Goal: Navigation & Orientation: Find specific page/section

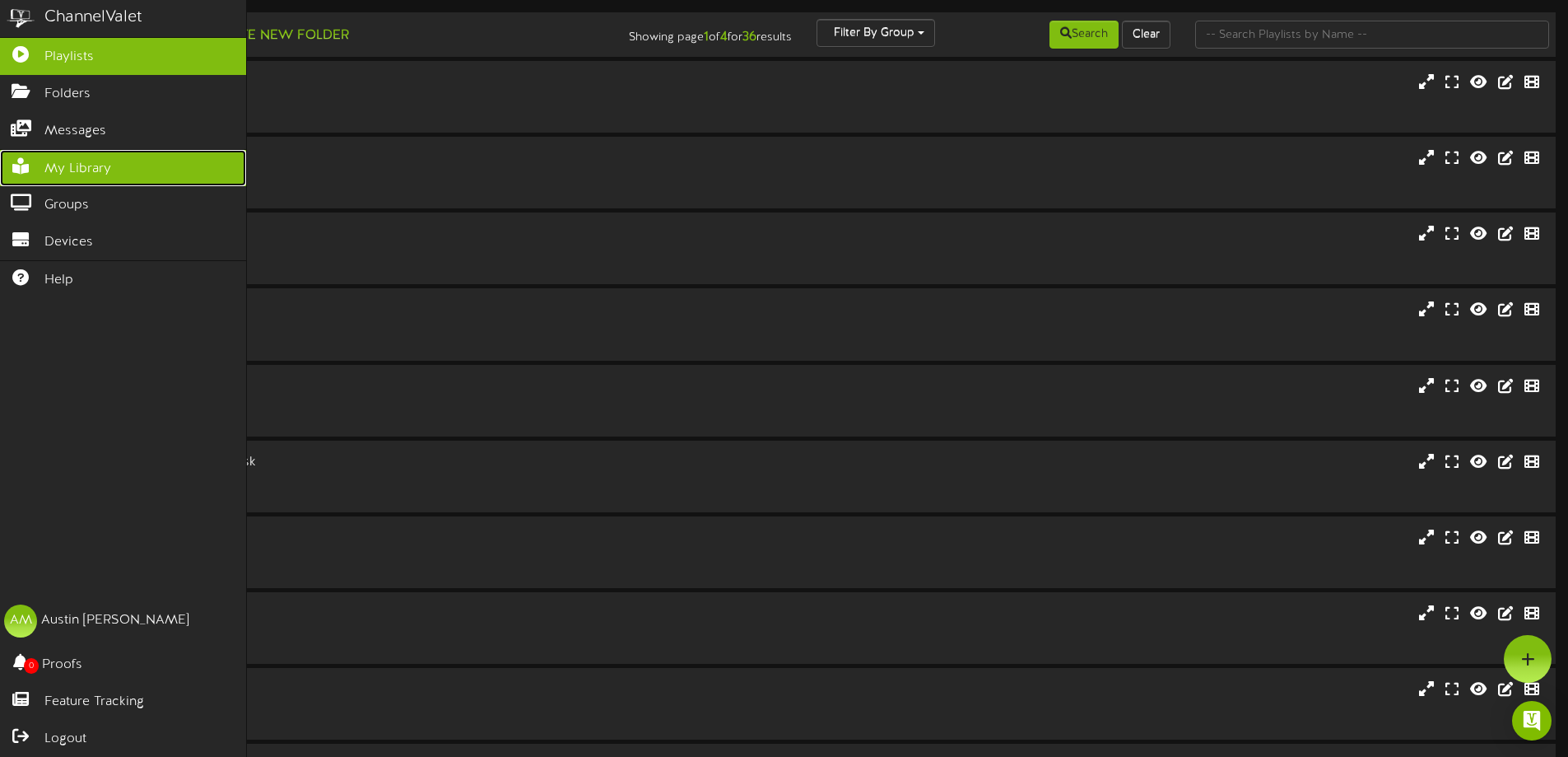
click at [29, 151] on link "My Library" at bounding box center [123, 168] width 246 height 37
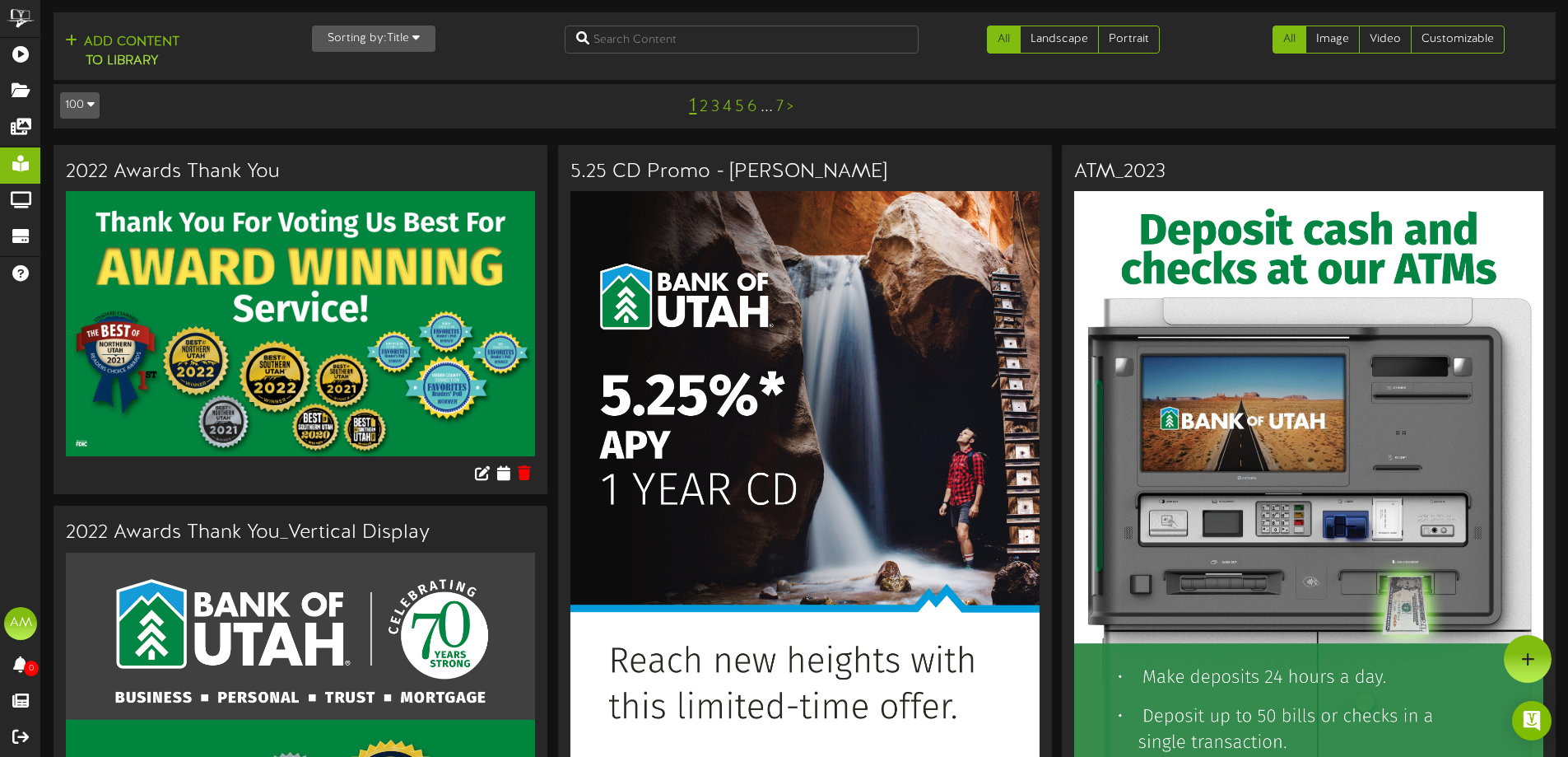
click at [377, 33] on button "Sorting by: Title" at bounding box center [374, 38] width 123 height 26
click at [362, 64] on div "Newest" at bounding box center [378, 70] width 130 height 24
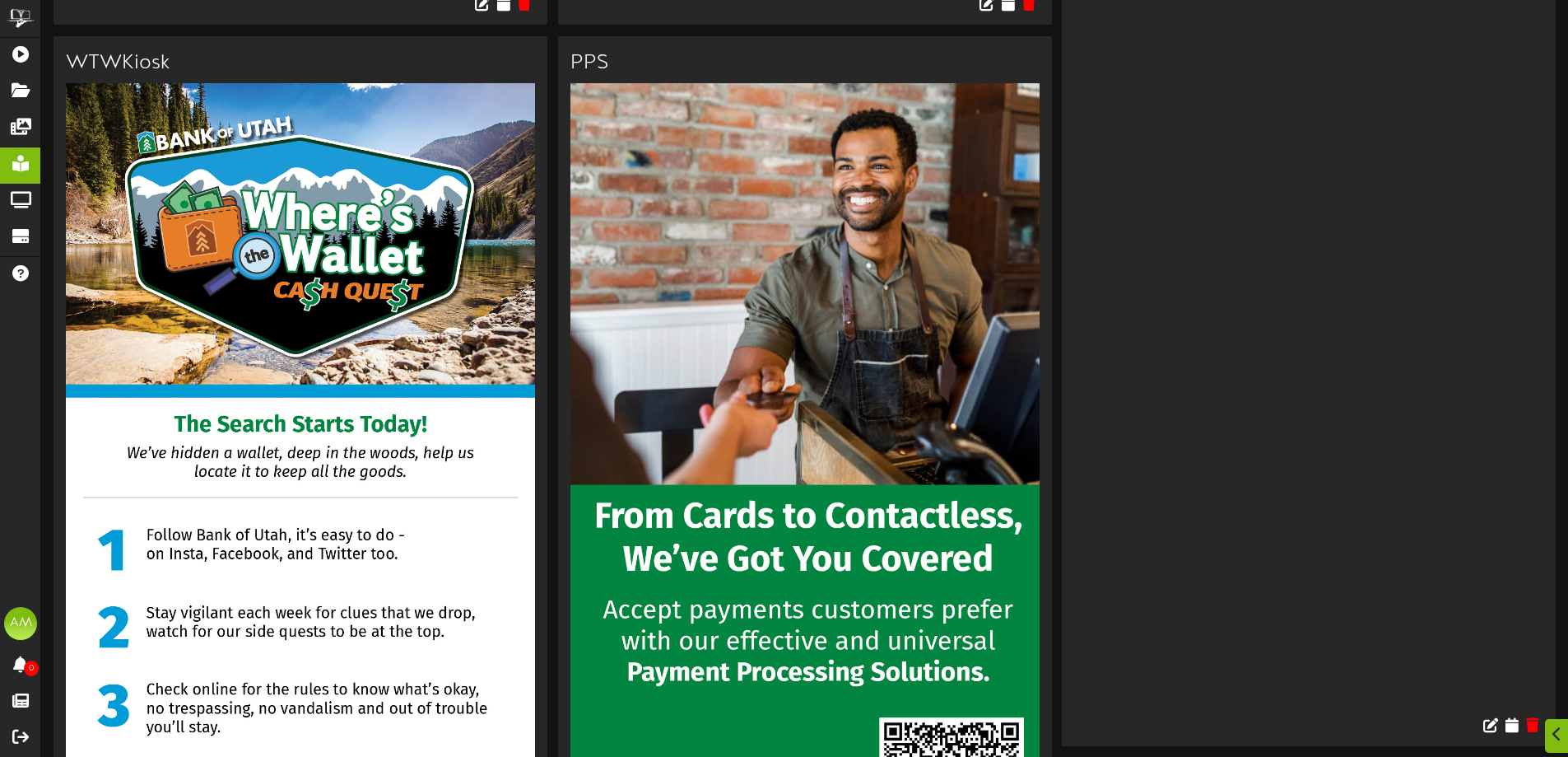
scroll to position [1647, 0]
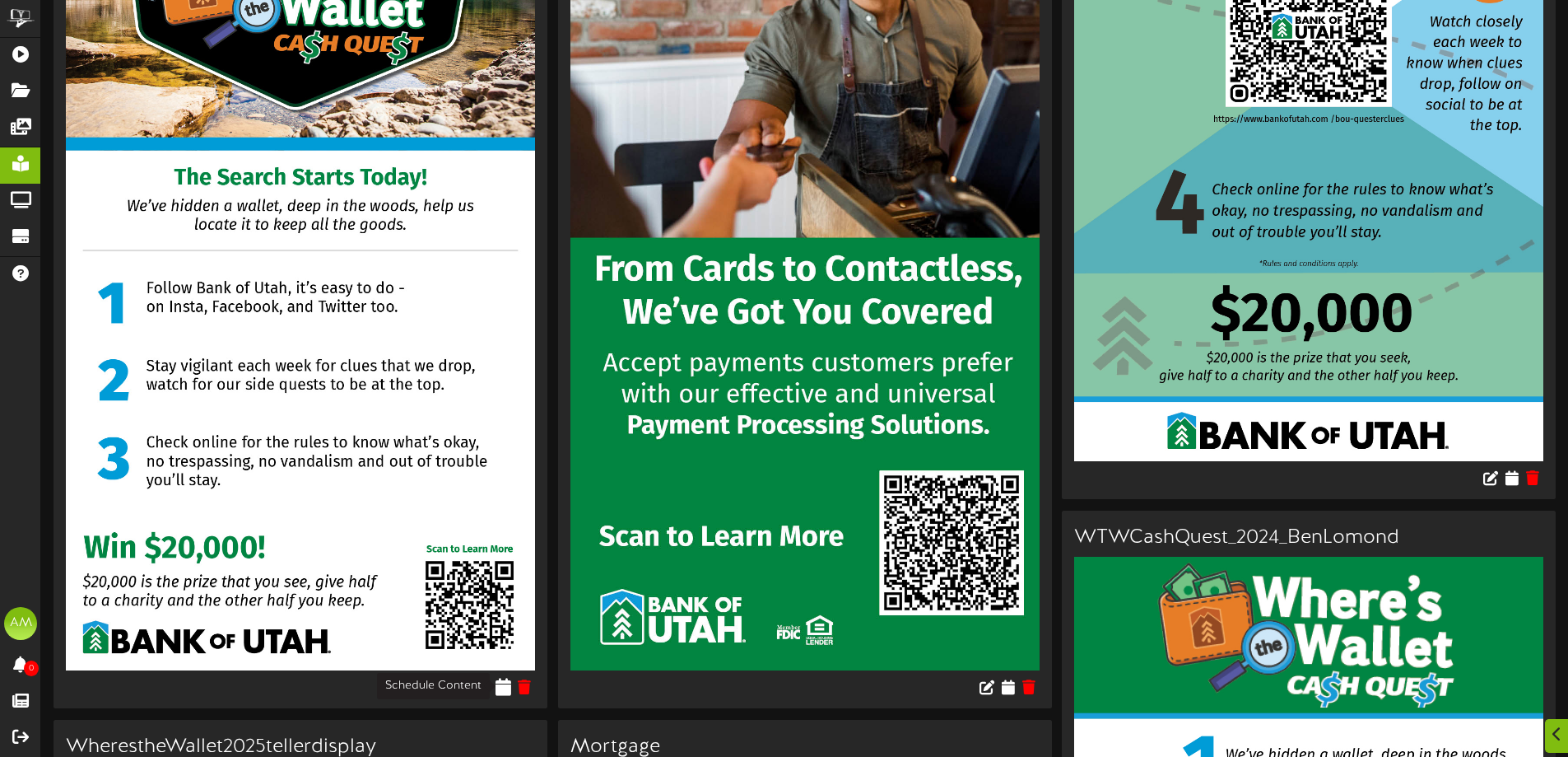
click at [501, 687] on icon at bounding box center [504, 687] width 16 height 18
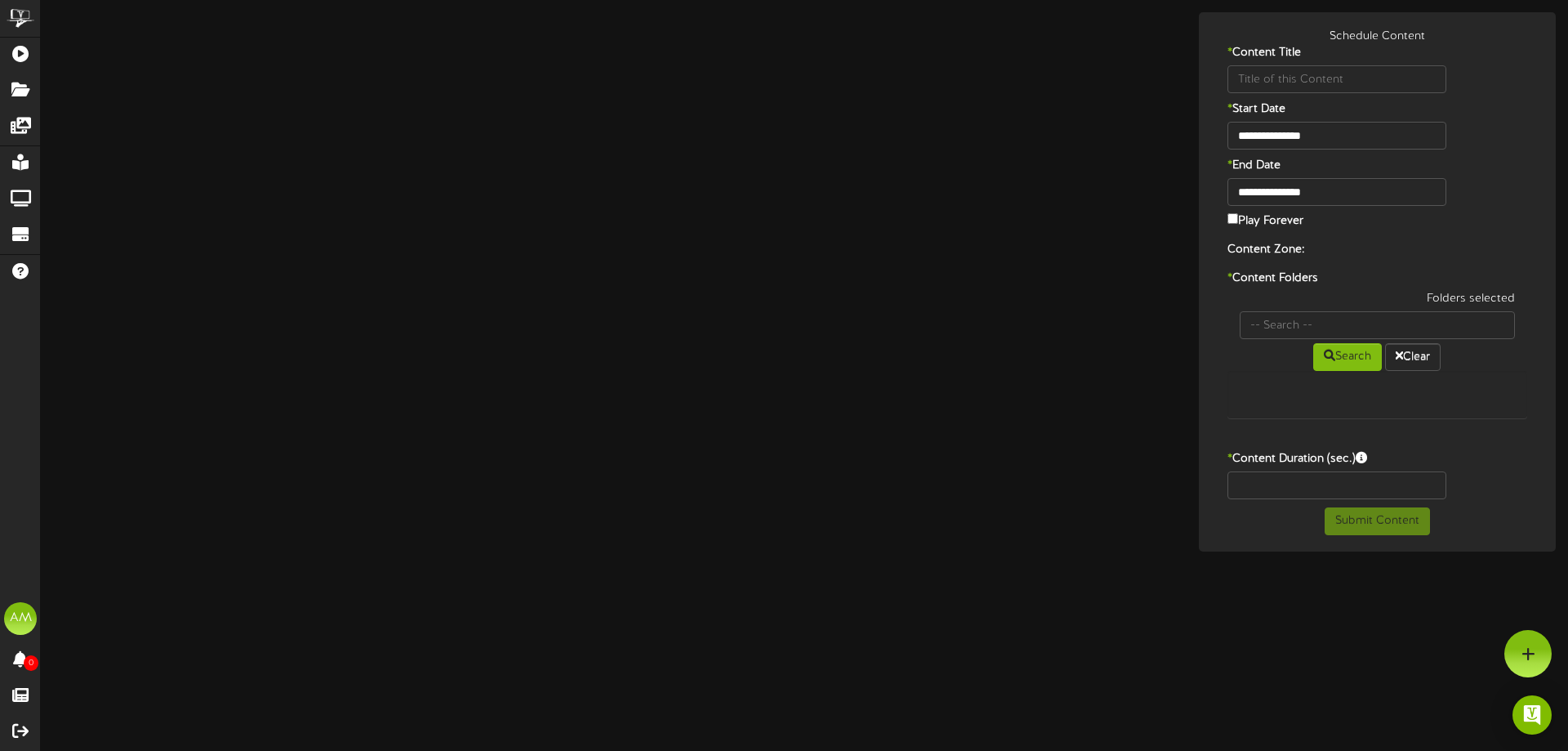
type input "WTWKiosk"
type input "8"
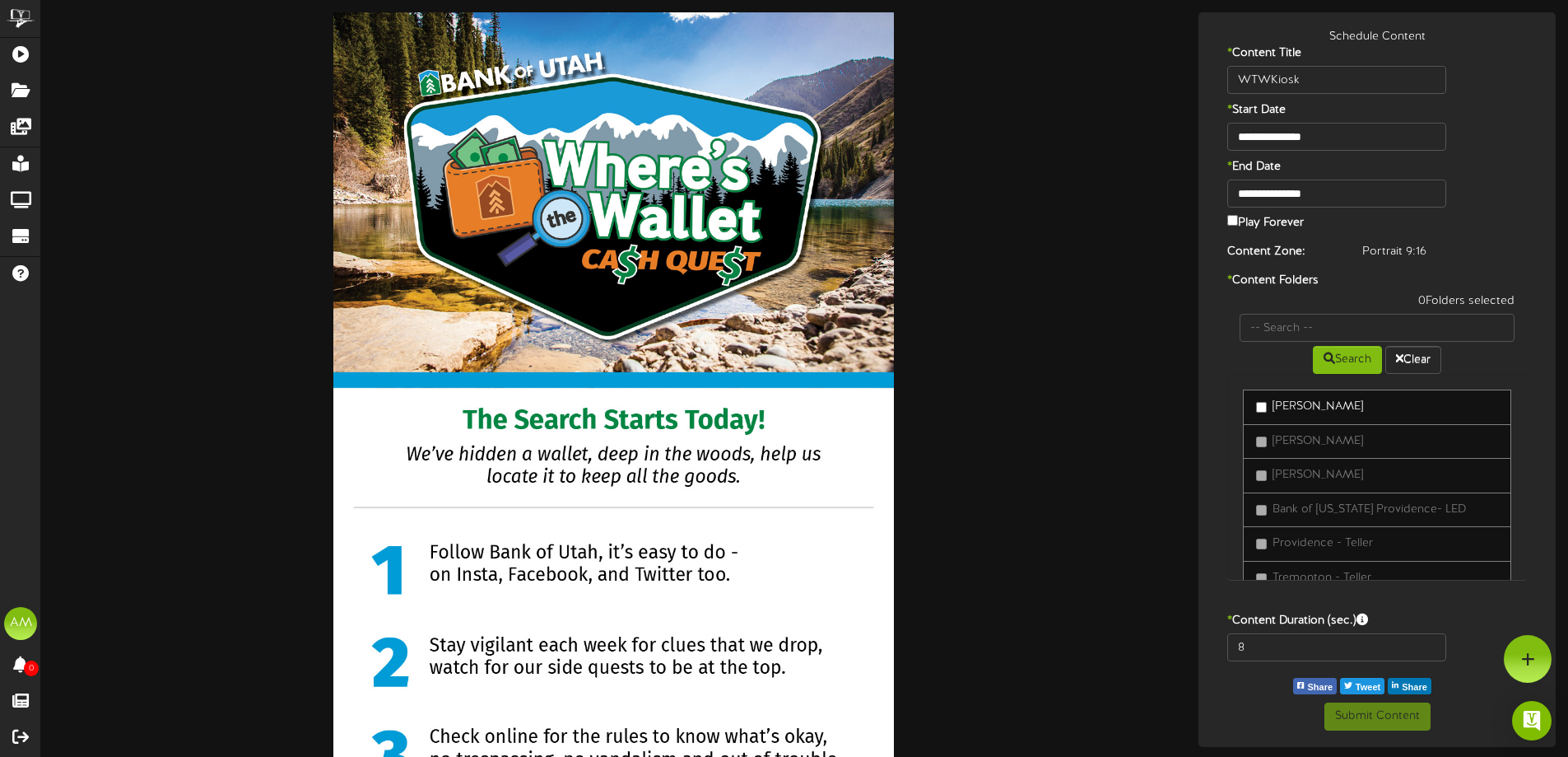
click at [964, 411] on div at bounding box center [614, 510] width 1120 height 996
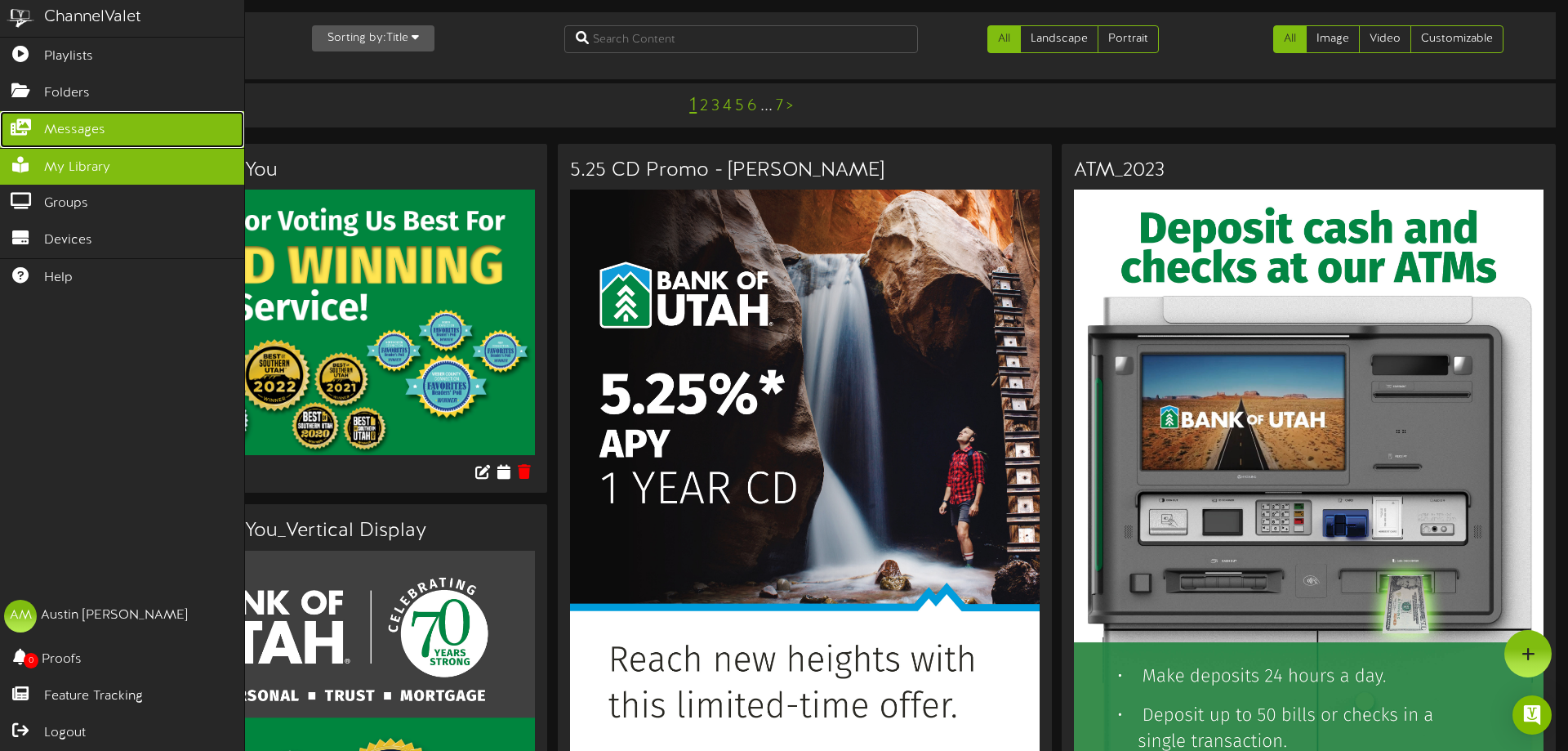
click at [21, 121] on icon at bounding box center [20, 125] width 41 height 12
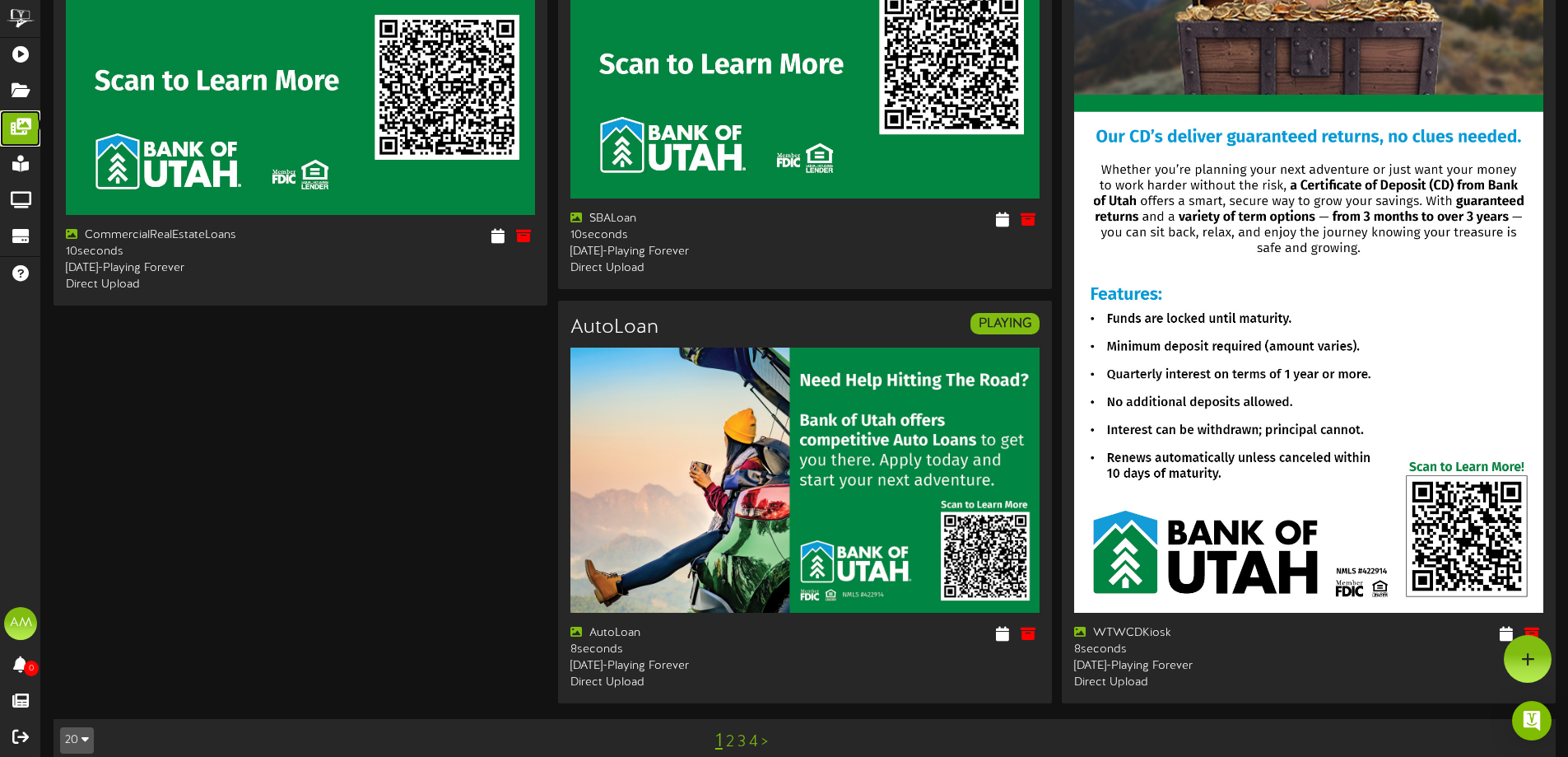
scroll to position [5694, 0]
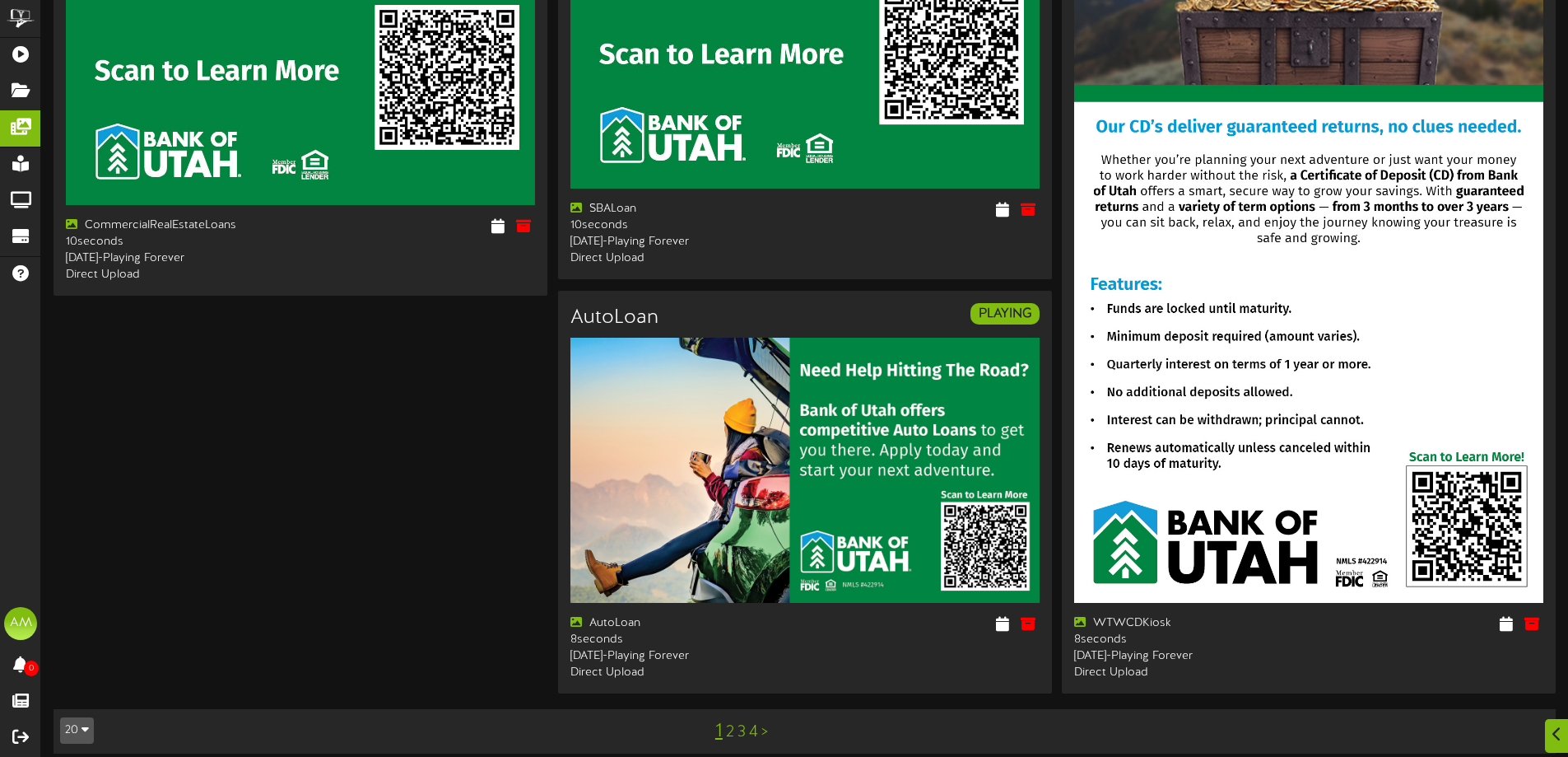
click at [731, 723] on link "2" at bounding box center [730, 732] width 8 height 18
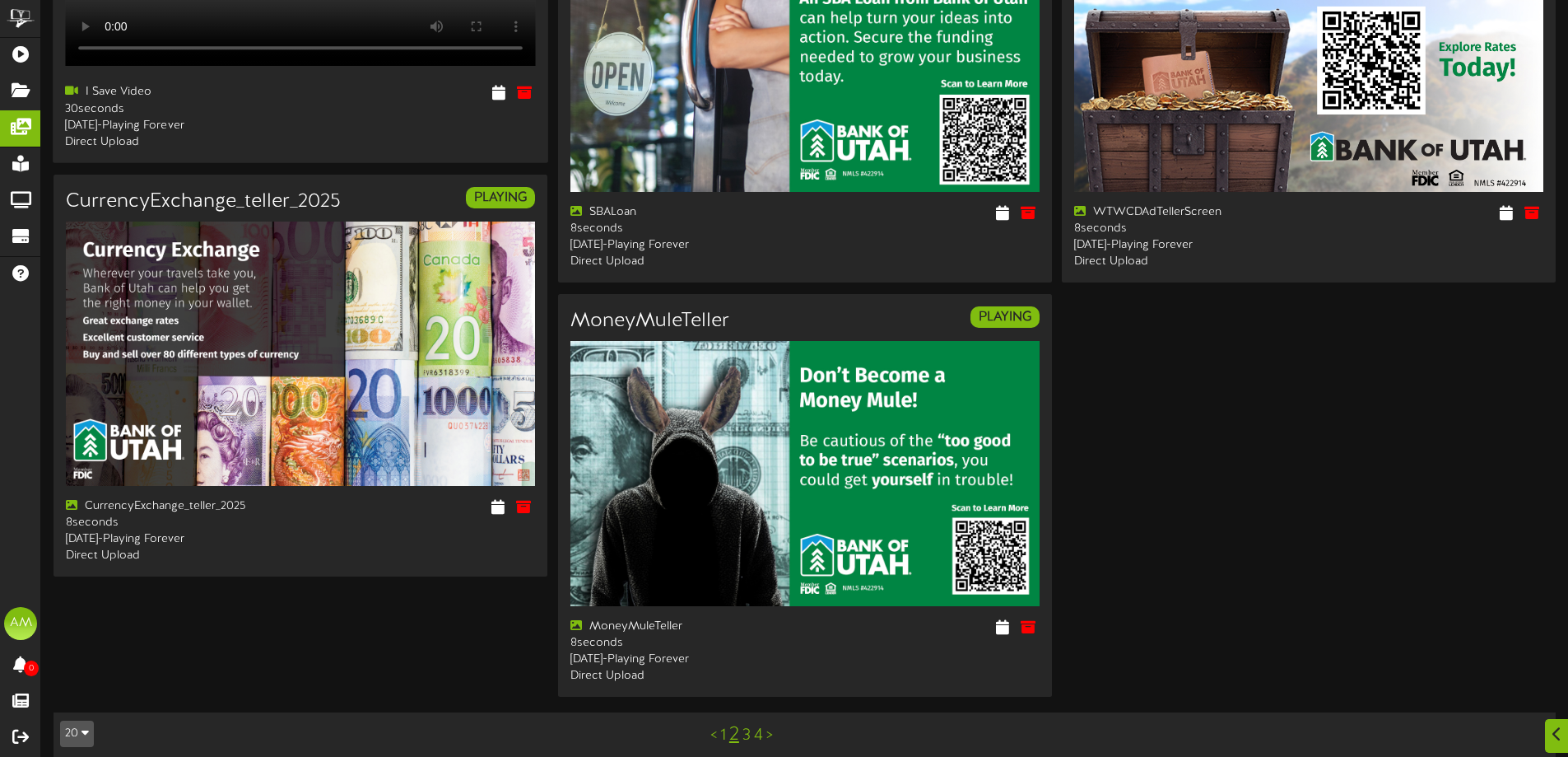
scroll to position [2690, 0]
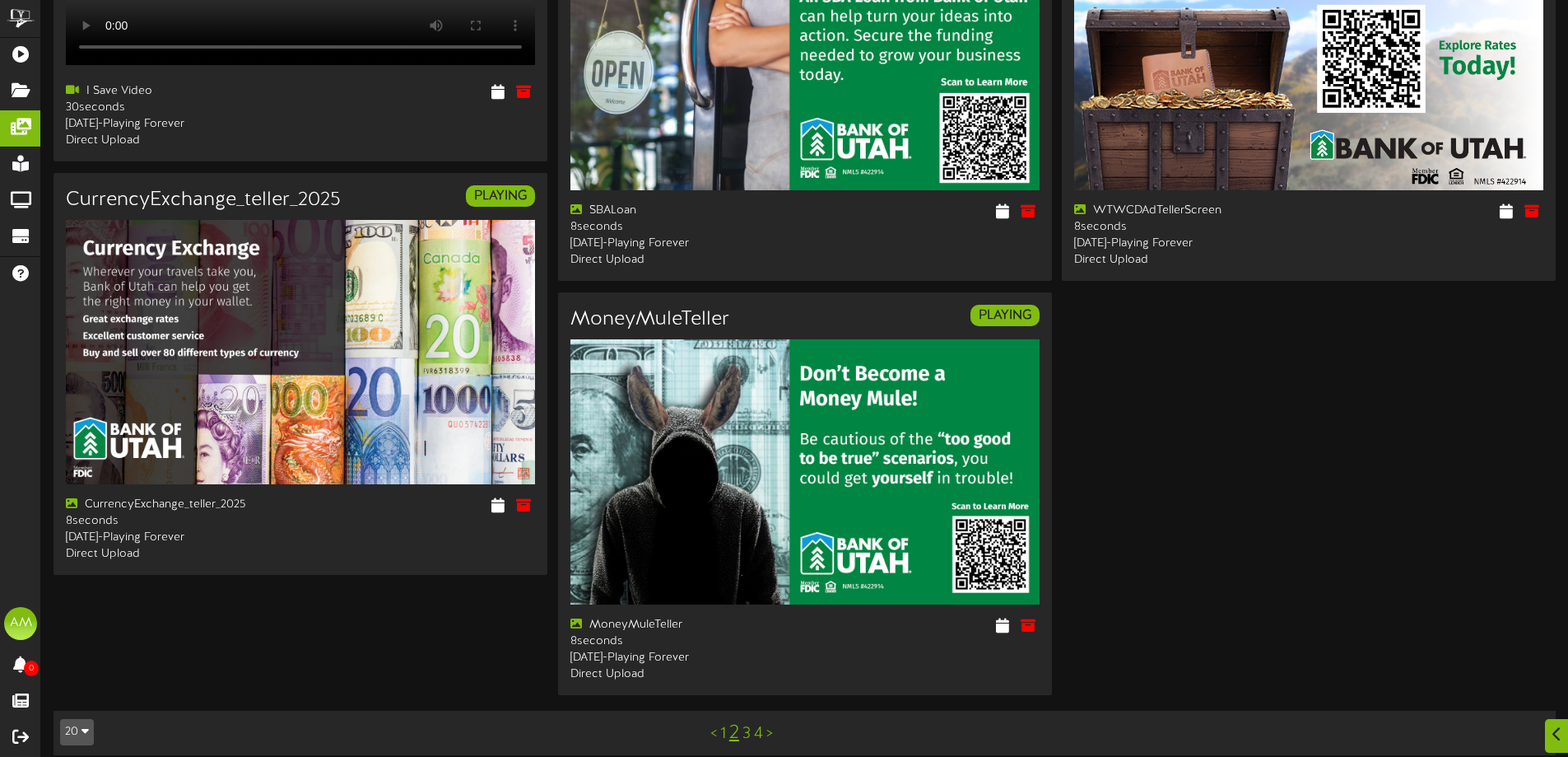
click at [747, 725] on link "3" at bounding box center [746, 734] width 8 height 18
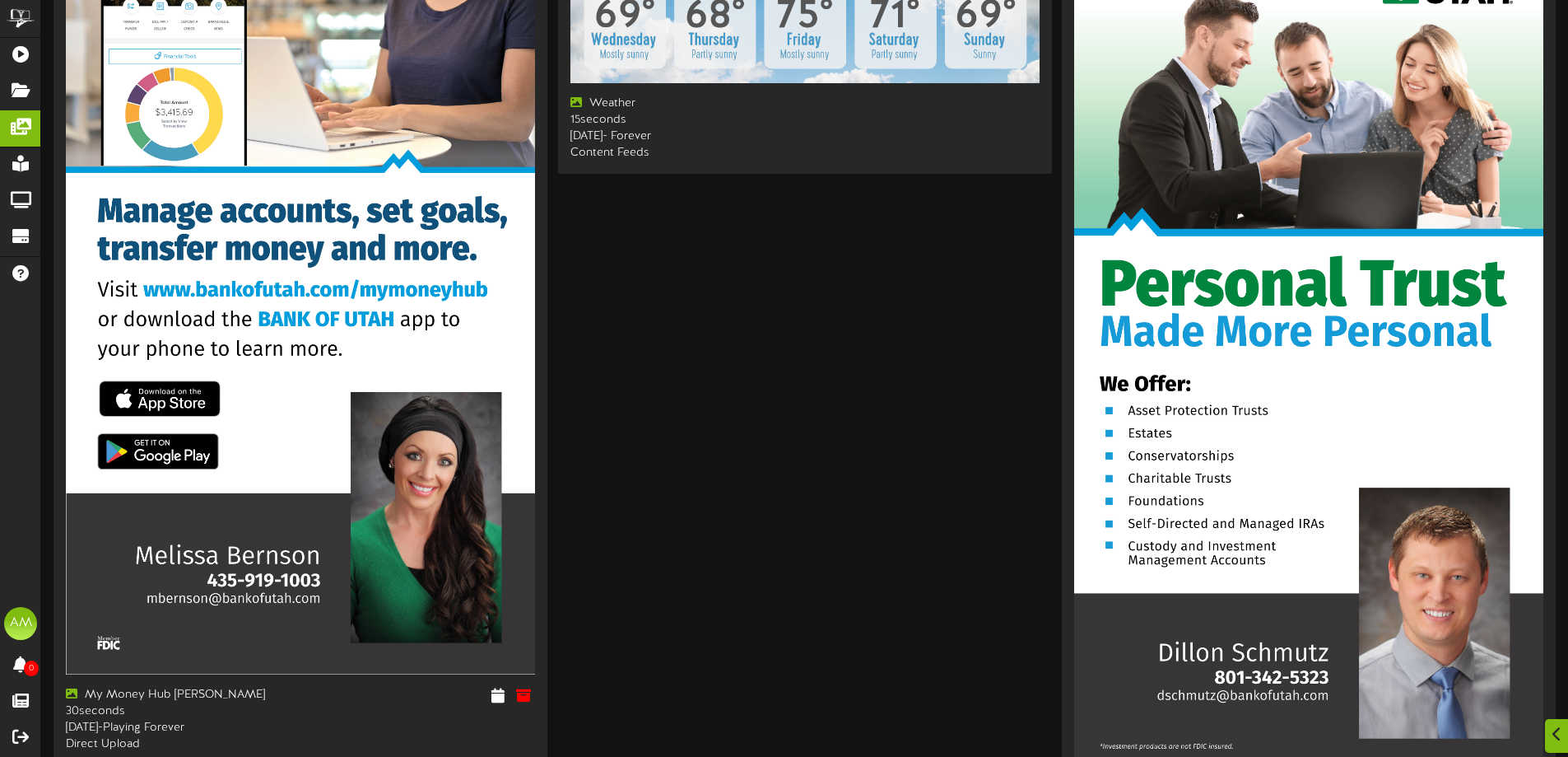
scroll to position [4351, 0]
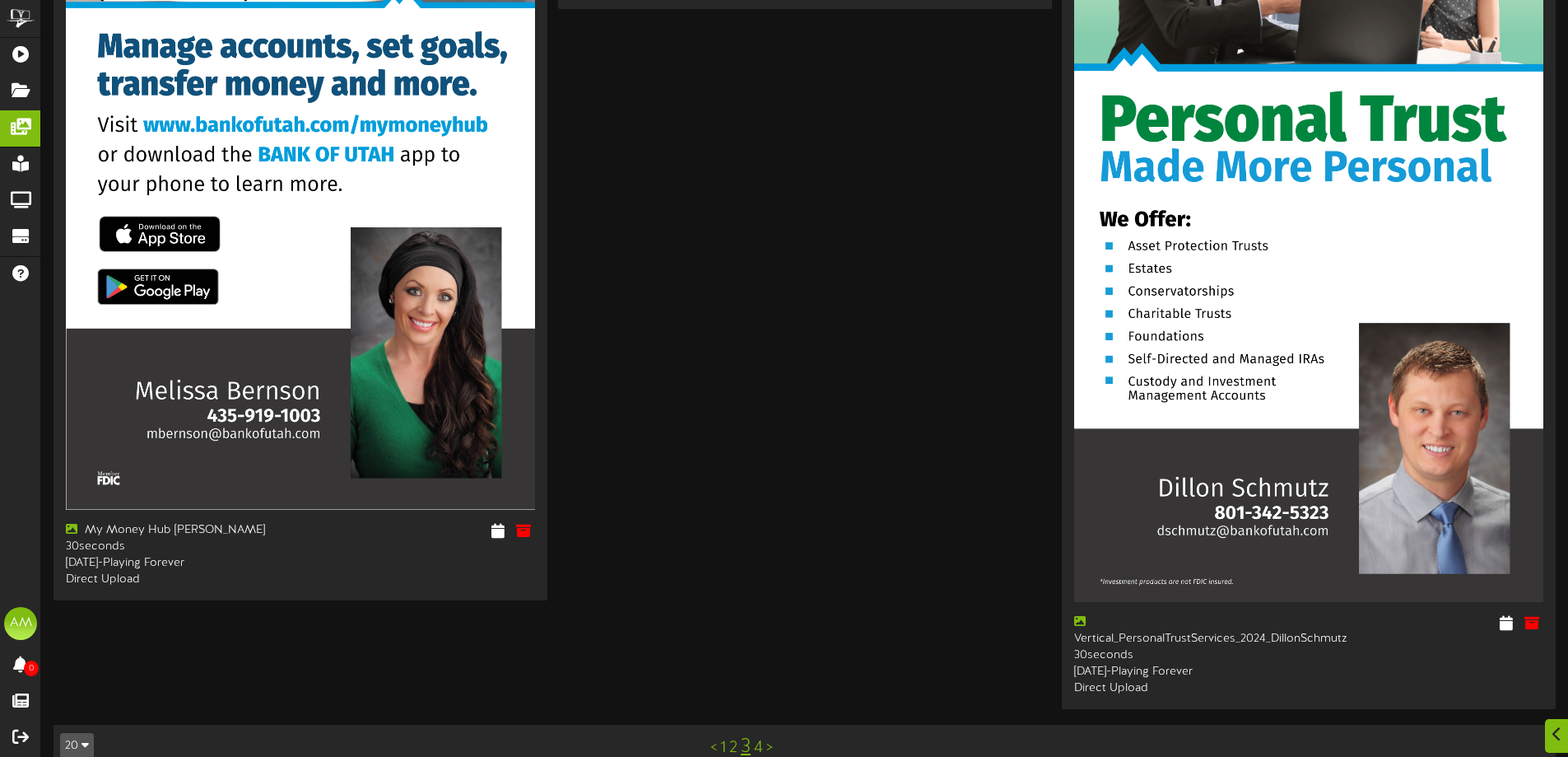
click at [756, 739] on link "4" at bounding box center [758, 747] width 9 height 18
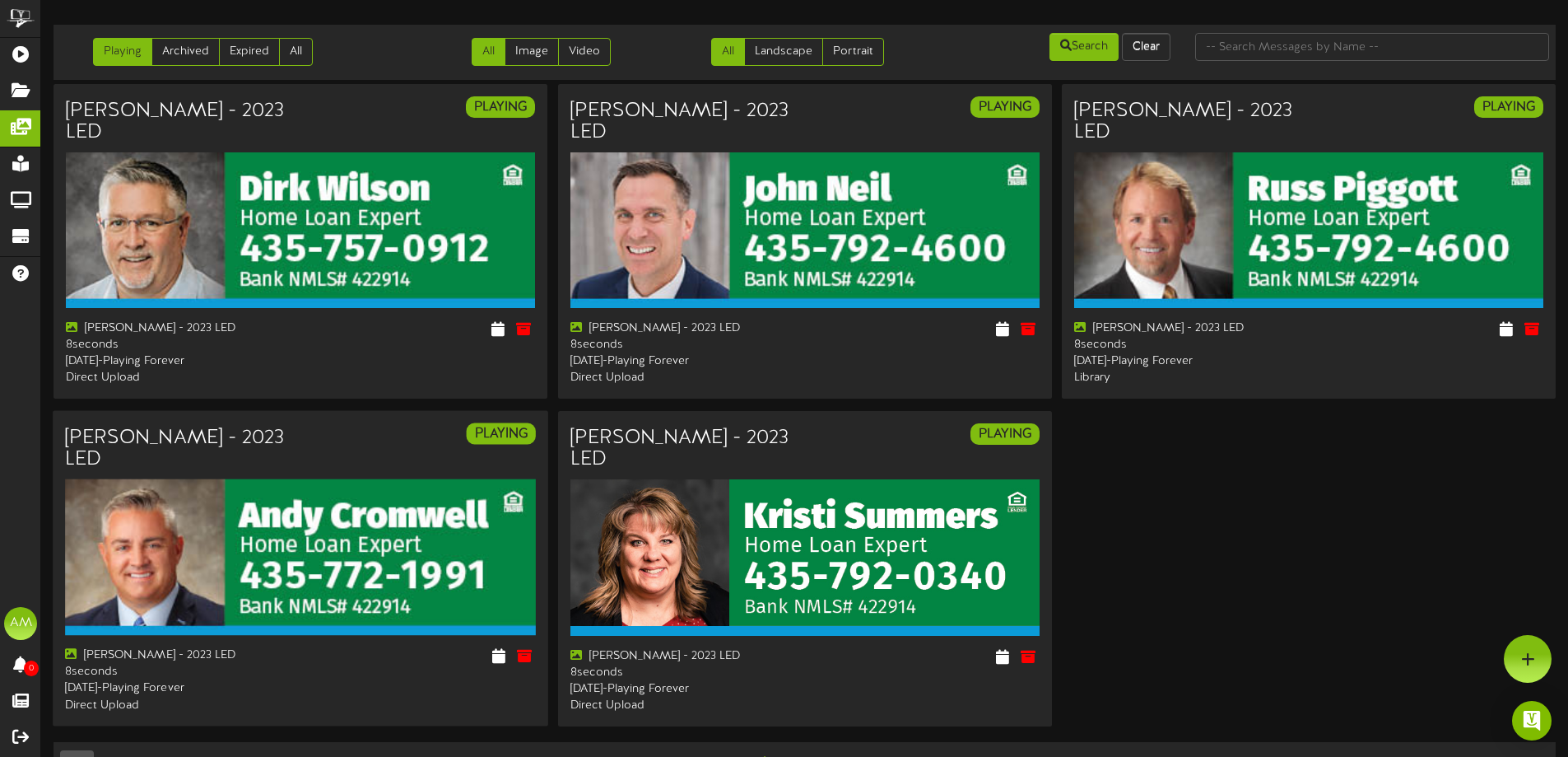
scroll to position [20, 0]
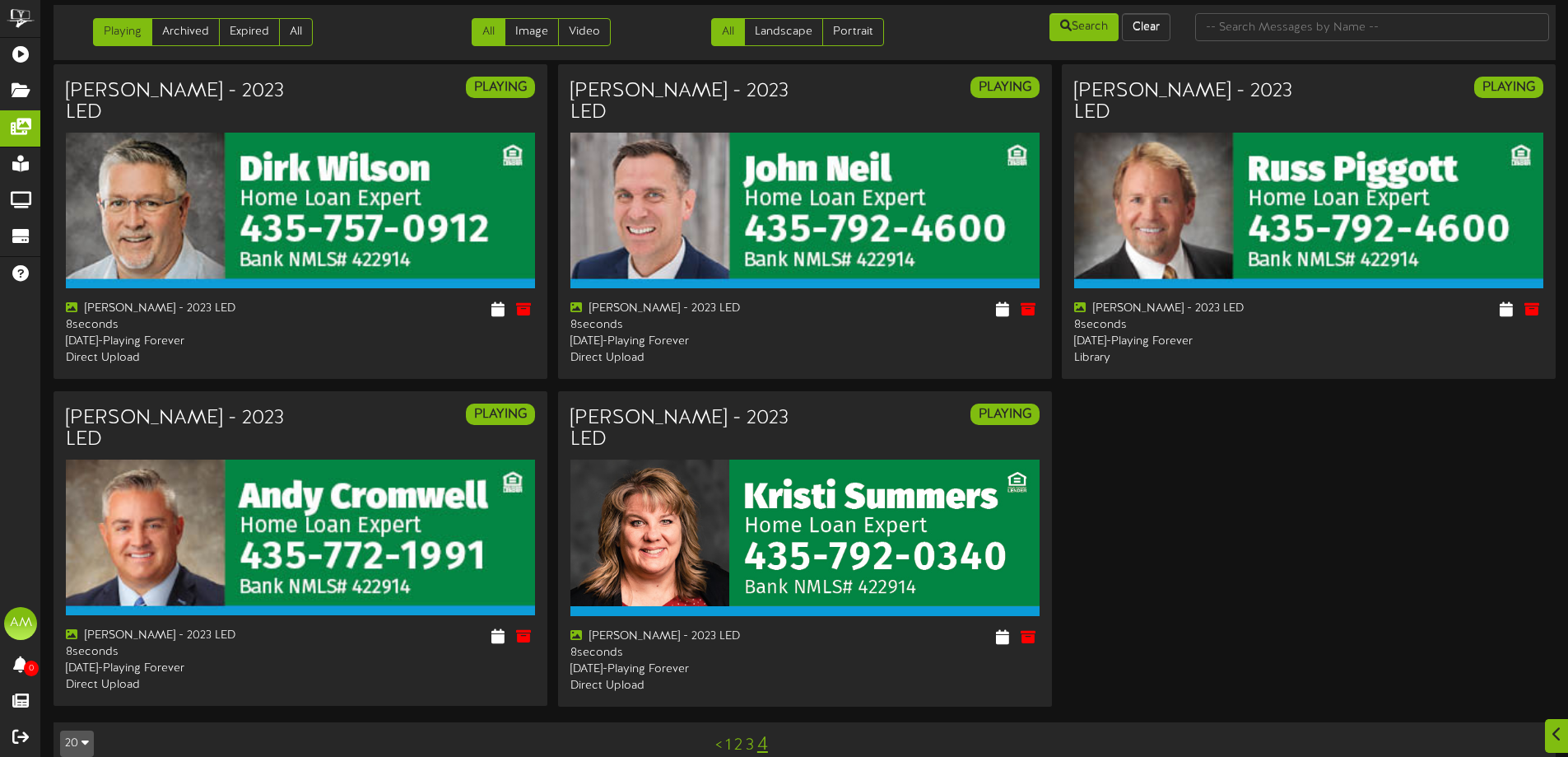
click at [731, 736] on link "1" at bounding box center [728, 745] width 6 height 18
